Goal: Entertainment & Leisure: Consume media (video, audio)

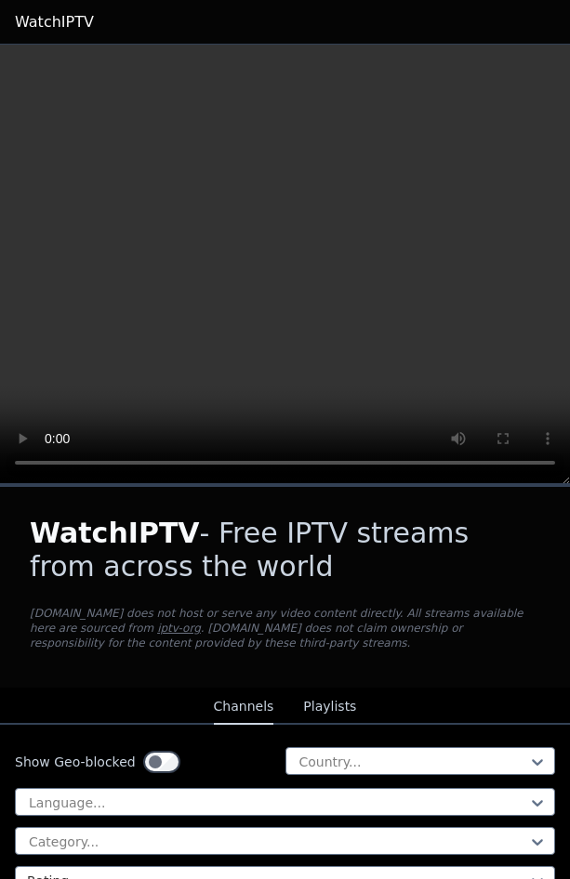
scroll to position [3247, 0]
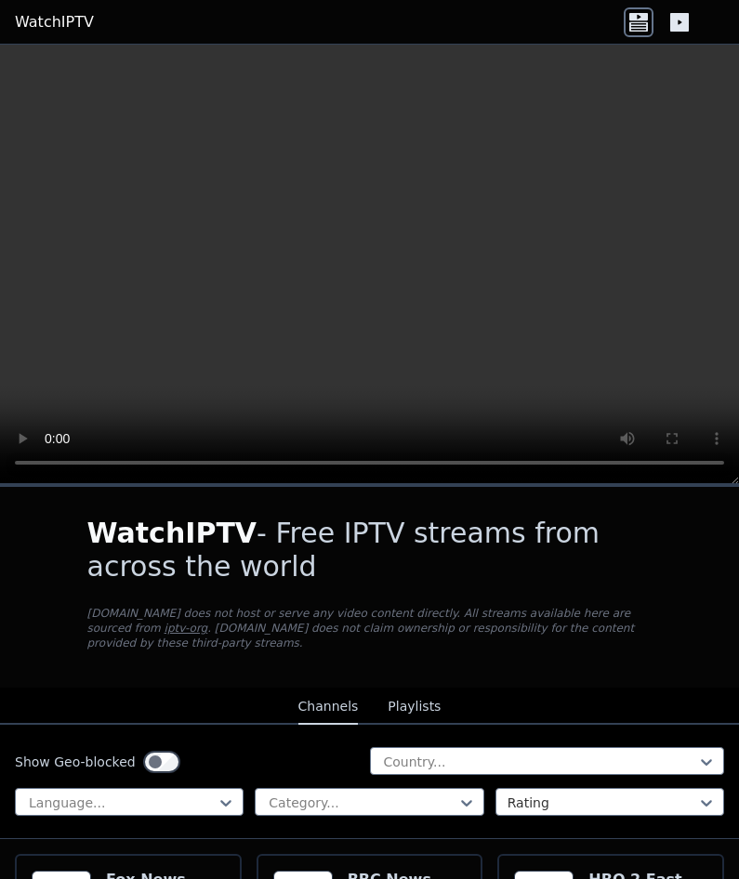
scroll to position [2230, 0]
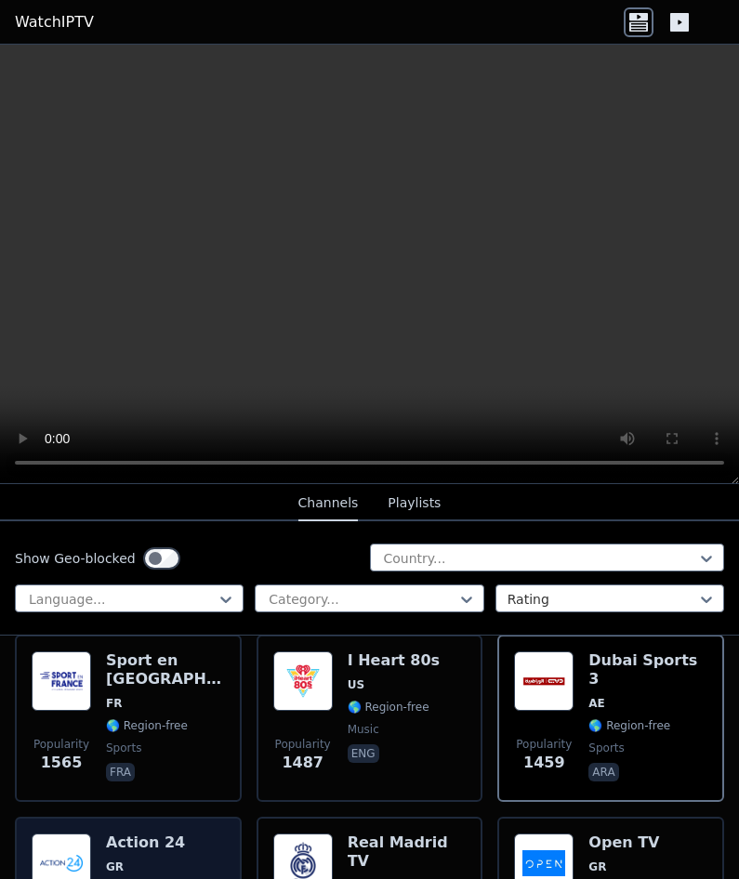
click at [159, 834] on h6 "Action 24" at bounding box center [147, 843] width 82 height 19
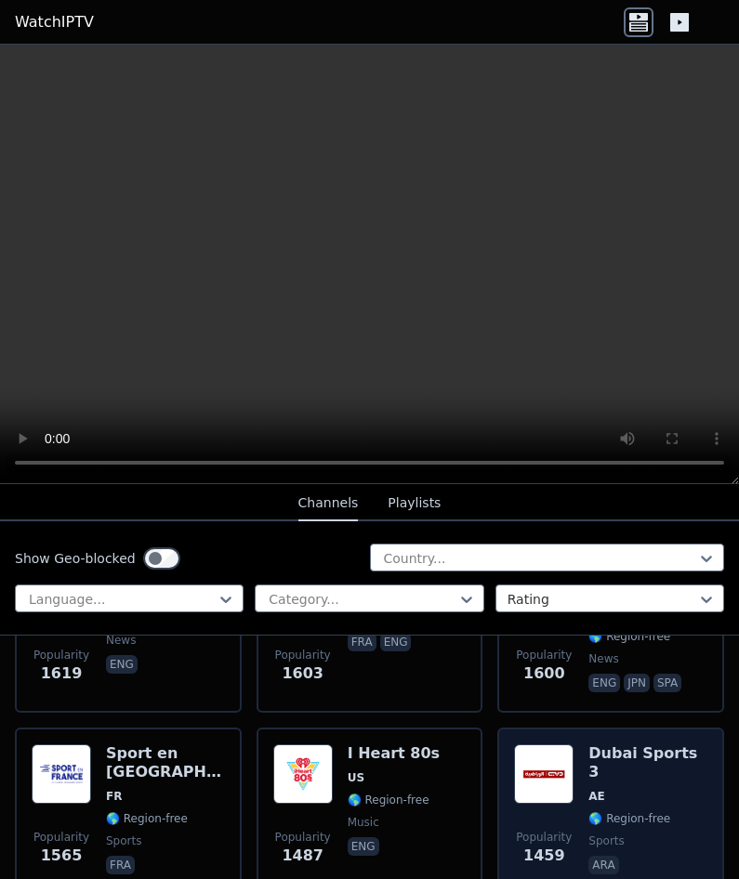
scroll to position [2044, 0]
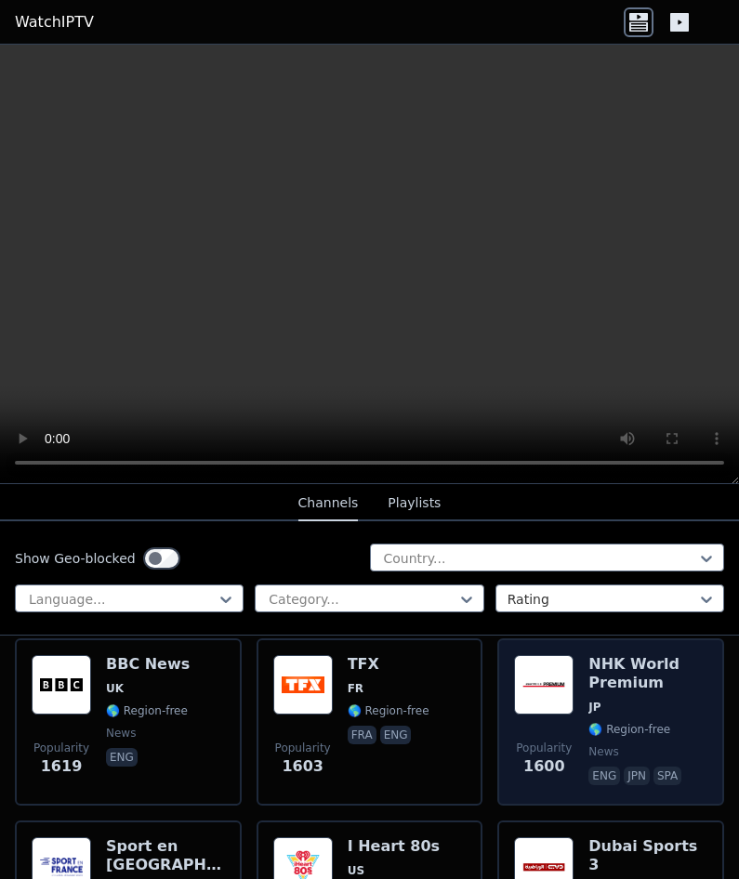
click at [565, 677] on div "Popularity 1600 NHK World Premium JP 🌎 Region-free news eng jpn spa" at bounding box center [610, 722] width 193 height 134
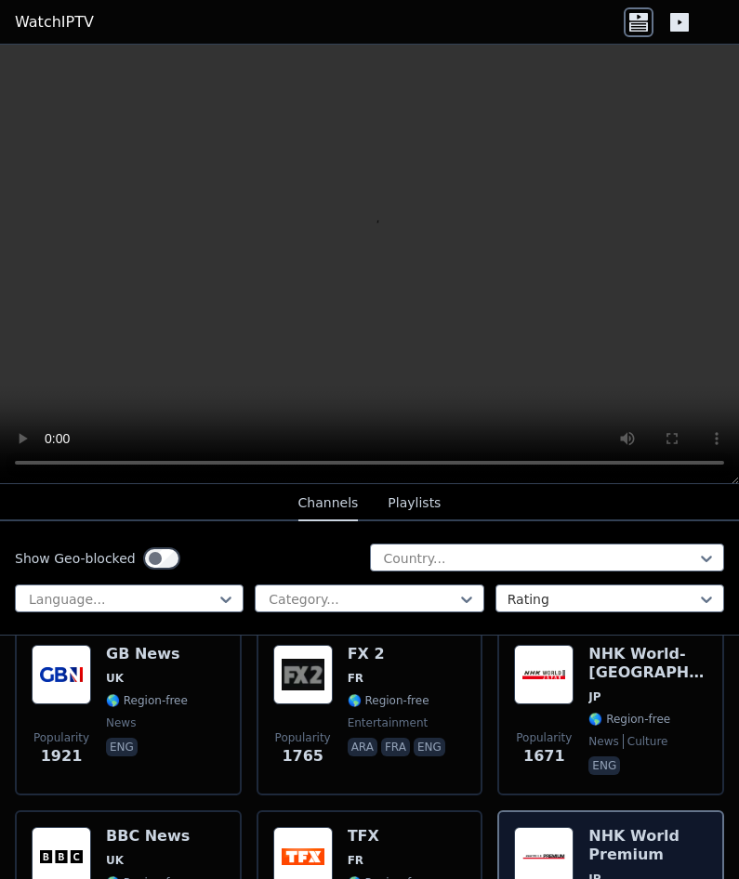
scroll to position [1859, 0]
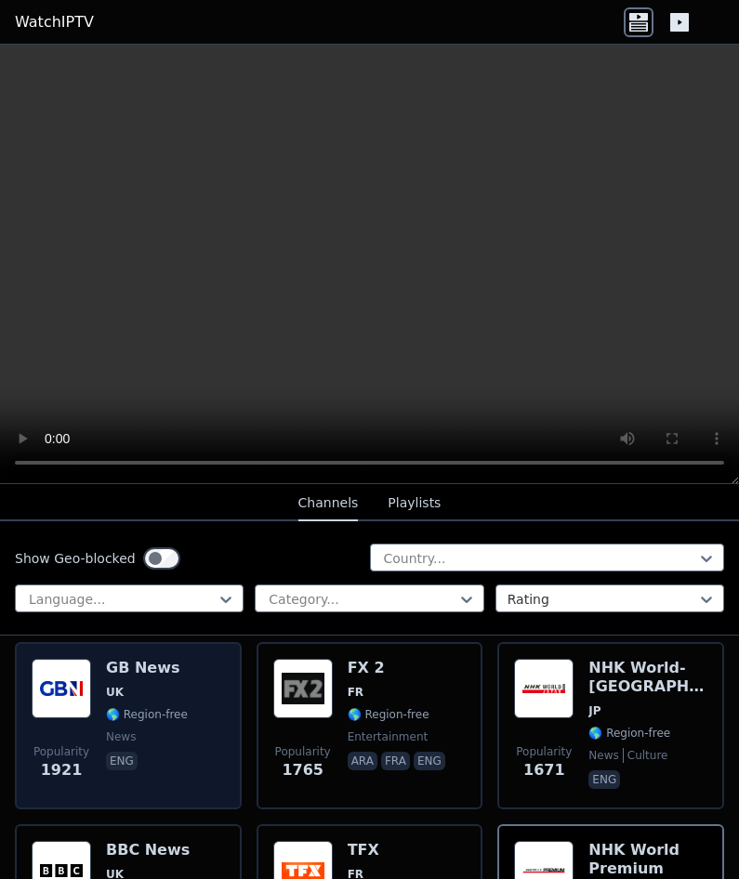
click at [168, 685] on span "UK" at bounding box center [147, 692] width 82 height 15
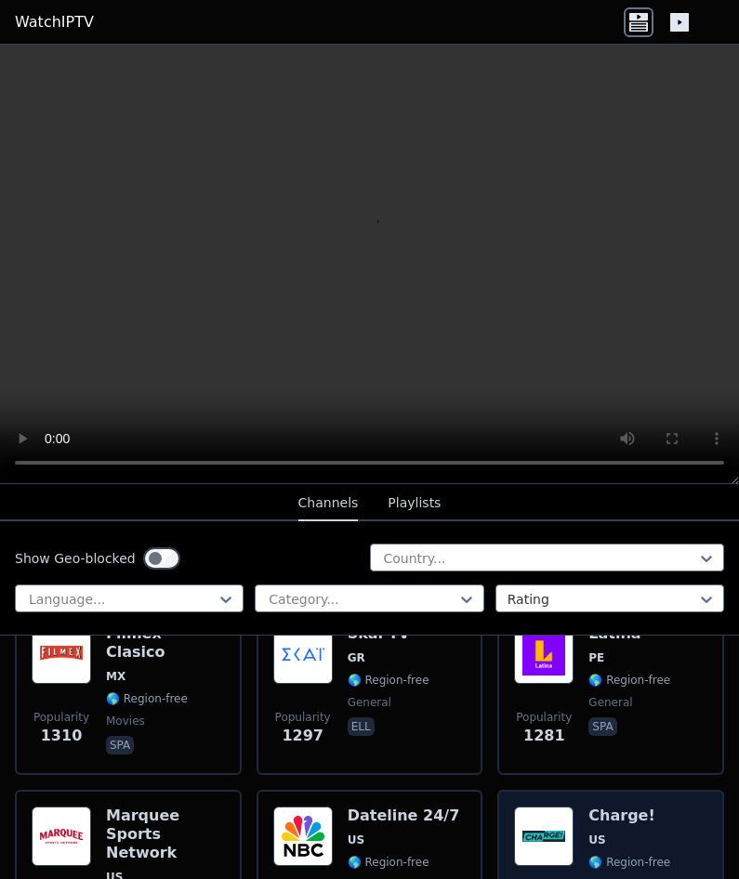
scroll to position [3067, 0]
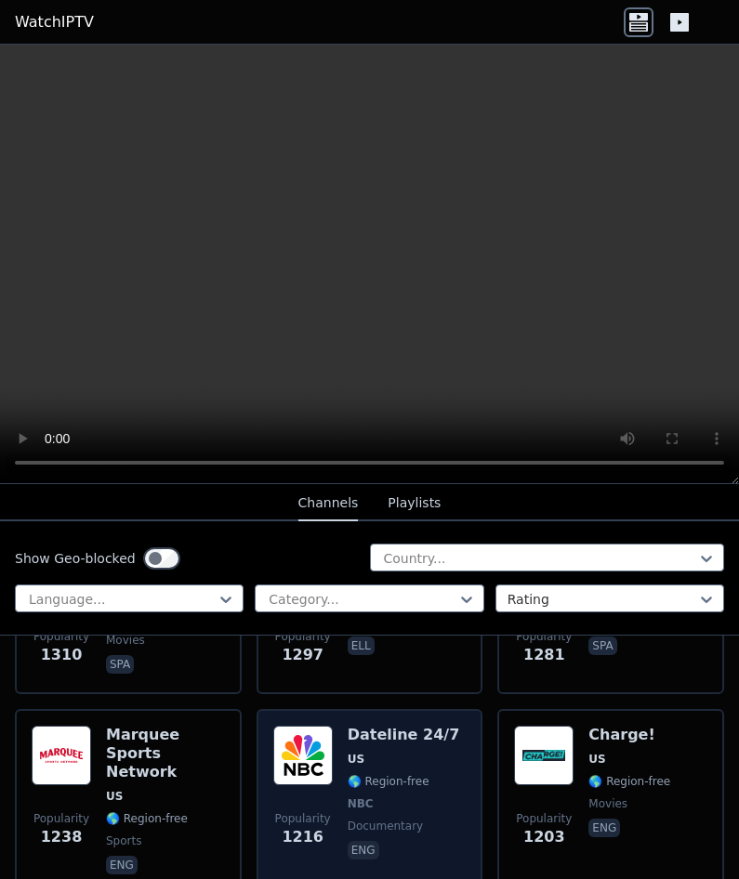
click at [378, 752] on span "US" at bounding box center [404, 759] width 112 height 15
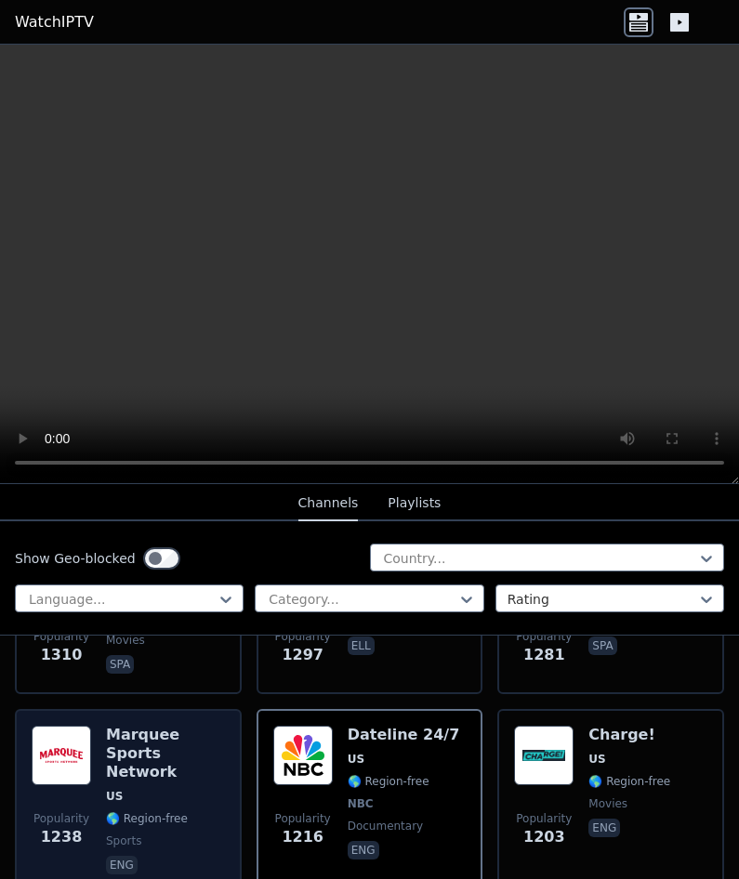
click at [199, 776] on div "Marquee Sports Network US 🌎 Region-free sports eng" at bounding box center [165, 802] width 119 height 152
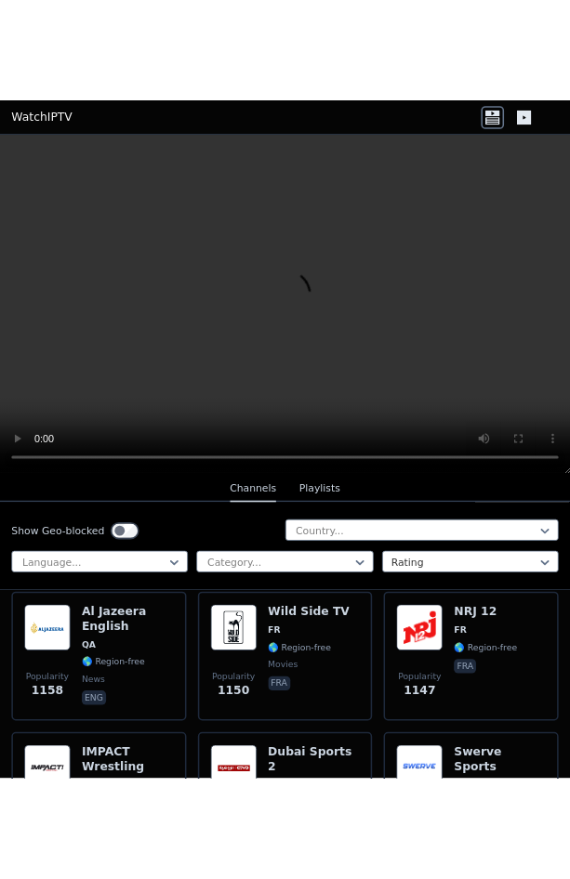
scroll to position [3345, 0]
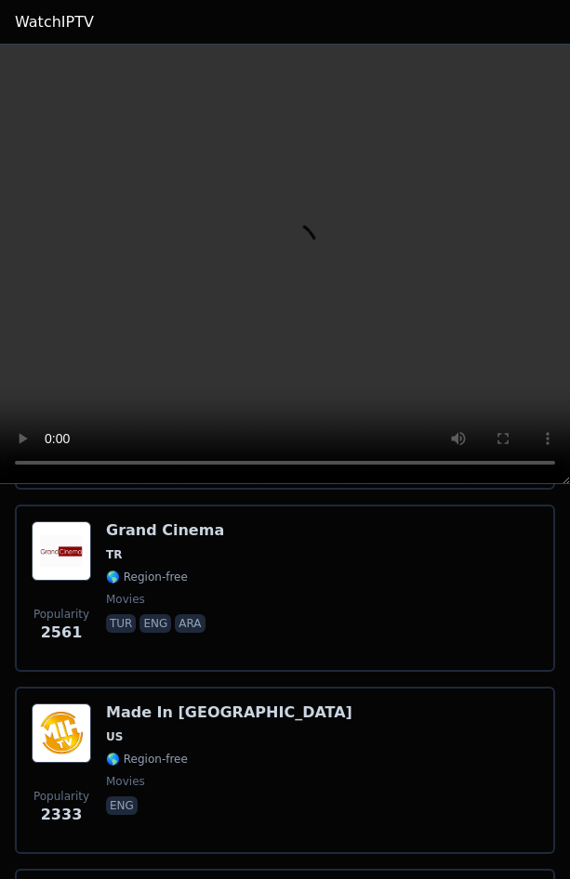
scroll to position [9267, 0]
